Goal: Task Accomplishment & Management: Manage account settings

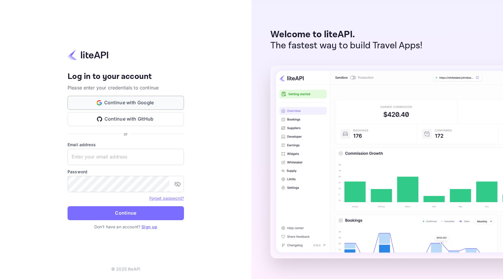
click at [121, 101] on button "Continue with Google" at bounding box center [126, 103] width 116 height 14
click at [163, 195] on link "Forget password?" at bounding box center [166, 198] width 35 height 6
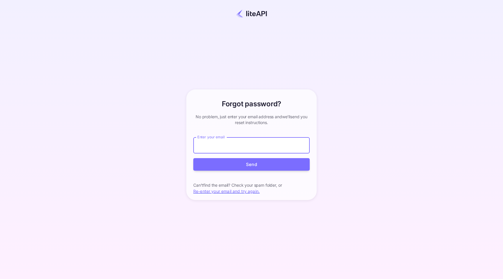
click at [266, 73] on div "Forgot password? your account has been created successfully, a confirmation lin…" at bounding box center [252, 145] width 452 height 254
click at [240, 146] on input "Enter your email" at bounding box center [251, 145] width 116 height 16
type input "s"
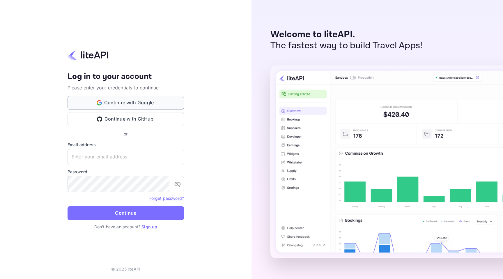
click at [116, 103] on button "Continue with Google" at bounding box center [126, 103] width 116 height 14
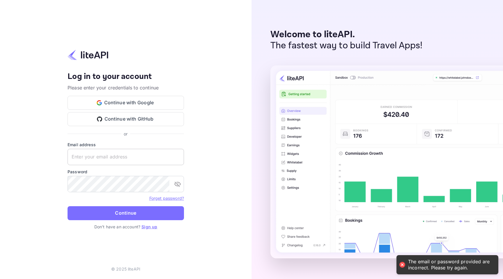
click at [113, 158] on input "text" at bounding box center [126, 157] width 116 height 16
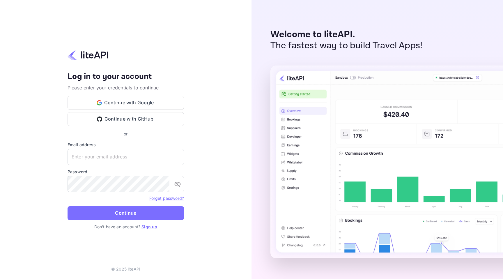
click at [108, 136] on div "or" at bounding box center [126, 134] width 116 height 6
click at [137, 153] on input "text" at bounding box center [126, 157] width 116 height 16
type input "[PERSON_NAME][EMAIL_ADDRESS][DOMAIN_NAME]"
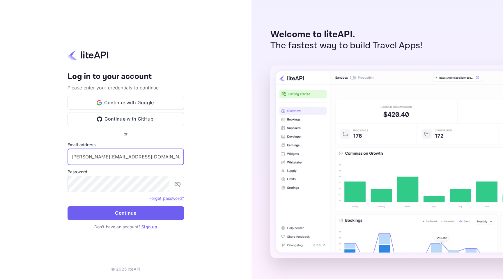
click at [149, 215] on button "Continue" at bounding box center [126, 213] width 116 height 14
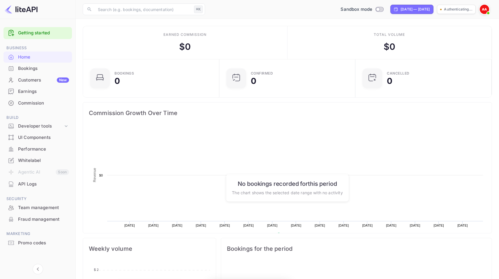
scroll to position [5, 5]
